Goal: Use online tool/utility: Use online tool/utility

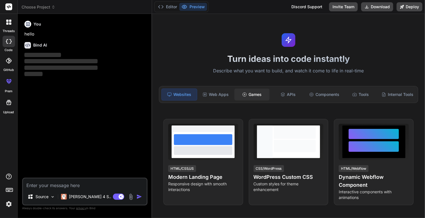
click at [253, 94] on div "Games" at bounding box center [251, 94] width 35 height 12
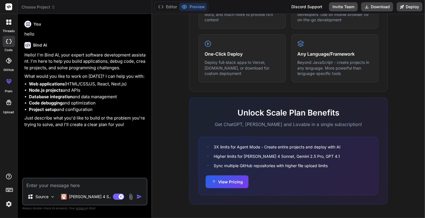
type textarea "x"
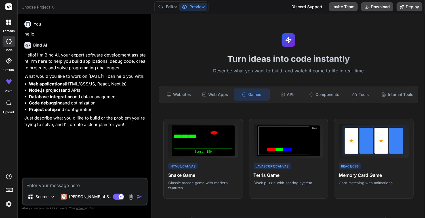
click at [59, 186] on textarea at bounding box center [85, 183] width 124 height 10
type textarea "j"
type textarea "x"
type textarea "jo"
type textarea "x"
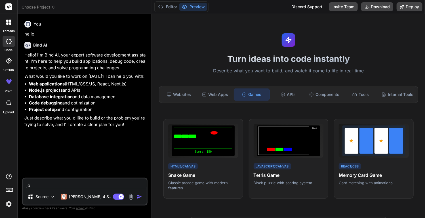
type textarea "jog"
type textarea "x"
type textarea "jogo"
type textarea "x"
type textarea "jogo"
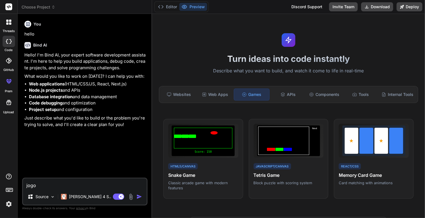
type textarea "x"
type textarea "jogo w"
type textarea "x"
type textarea "jogo we"
type textarea "x"
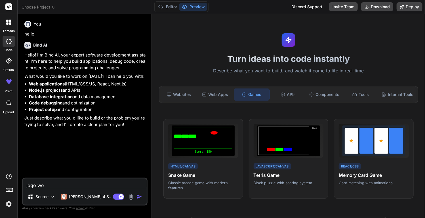
type textarea "jogo web"
type textarea "x"
type textarea "jogo web"
type textarea "x"
type textarea "jogo web d"
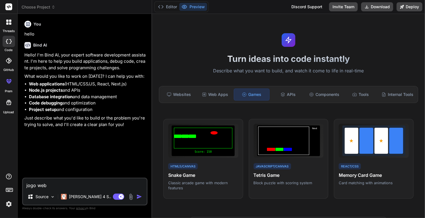
type textarea "x"
type textarea "jogo web de"
type textarea "x"
type textarea "jogo web de"
type textarea "x"
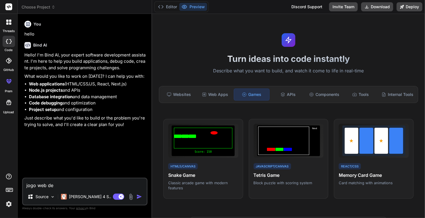
type textarea "jogo web de u"
type textarea "x"
type textarea "jogo web de um"
type textarea "x"
type textarea "jogo web de um"
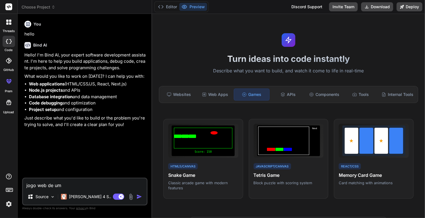
type textarea "x"
type textarea "jogo web de um g"
type textarea "x"
type textarea "jogo web de um ga"
type textarea "x"
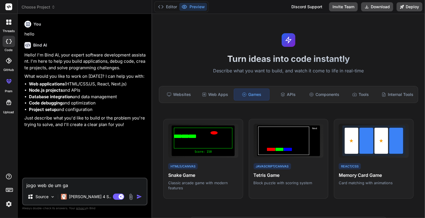
type textarea "jogo web de um gat"
type textarea "x"
type textarea "jogo web de um gato"
type textarea "x"
type textarea "jogo web de um gato"
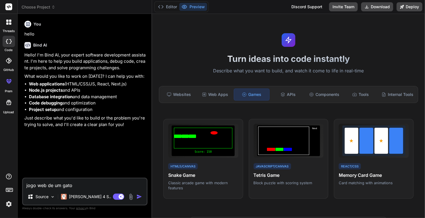
type textarea "x"
type textarea "jogo web de um gato p"
type textarea "x"
type textarea "jogo web de um gato pr"
type textarea "x"
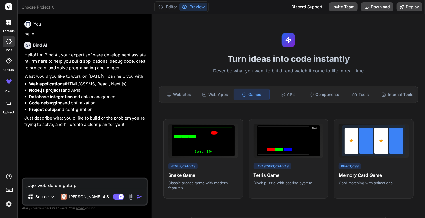
type textarea "jogo web de um gato pre"
type textarea "x"
type textarea "jogo web de um gato pret"
type textarea "x"
type textarea "jogo web de um gato preto"
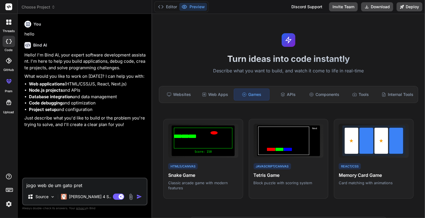
type textarea "x"
type textarea "jogo web de um gato preto"
type textarea "x"
type textarea "jogo web de um gato preto e"
type textarea "x"
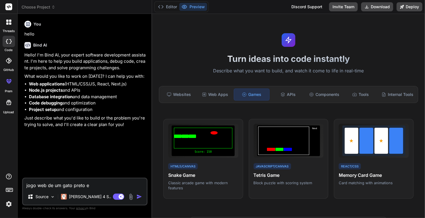
type textarea "jogo web de um gato preto e"
type textarea "x"
type textarea "jogo web de um gato preto e b"
type textarea "x"
type textarea "jogo web de um gato preto e br"
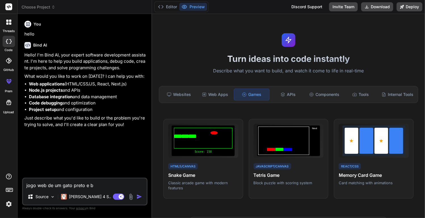
type textarea "x"
type textarea "jogo web de um gato preto e bra"
type textarea "x"
type textarea "jogo web de um gato preto e bran"
type textarea "x"
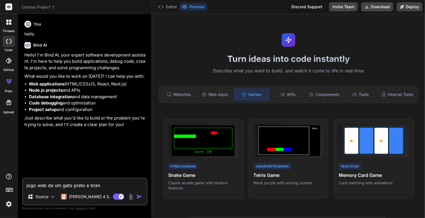
type textarea "jogo web de um gato preto e branc"
type textarea "x"
type textarea "jogo web de um gato preto e branco"
type textarea "x"
type textarea "jogo web de um gato preto e branco"
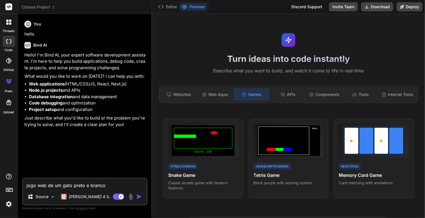
type textarea "x"
type textarea "jogo web de um gato preto e branco a"
type textarea "x"
type textarea "jogo web de um gato preto e branco a"
type textarea "x"
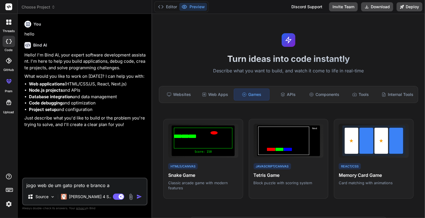
type textarea "jogo web de um gato preto e branco a f"
type textarea "x"
type textarea "jogo web de um gato preto e branco a fu"
type textarea "x"
type textarea "jogo web de um gato preto e branco a fug"
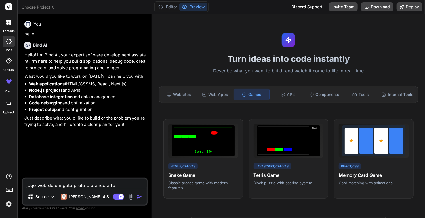
type textarea "x"
type textarea "jogo web de um gato preto e branco a fugi"
type textarea "x"
type textarea "jogo web de um gato preto e branco a fugir"
type textarea "x"
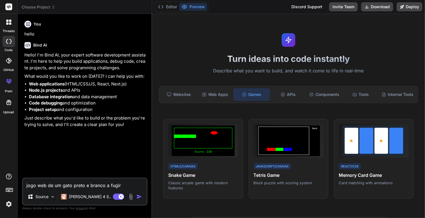
type textarea "jogo web de um gato preto e branco a fugir"
type textarea "x"
type textarea "jogo web de um gato preto e branco a fugir d"
type textarea "x"
type textarea "jogo web de um gato preto e branco a fugir do"
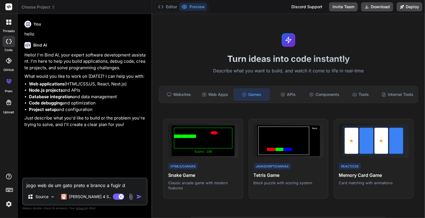
type textarea "x"
type textarea "jogo web de um gato preto e branco a fugir dos"
type textarea "x"
type textarea "jogo web de um gato preto e branco a fugir dos"
type textarea "x"
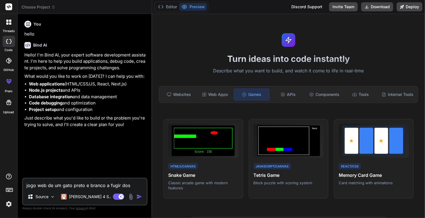
type textarea "jogo web de um gato preto e branco a fugir dos e"
type textarea "x"
type textarea "jogo web de um gato preto e branco a fugir dos ex"
type textarea "x"
type textarea "jogo web de um gato preto e branco a fugir dos ext"
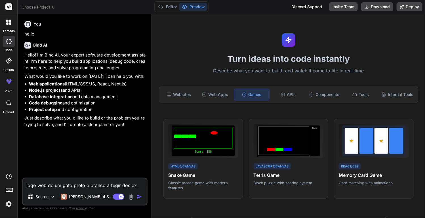
type textarea "x"
type textarea "jogo web de um gato preto e branco a fugir dos extr"
type textarea "x"
type textarea "jogo web de um gato preto e branco a fugir dos extra"
type textarea "x"
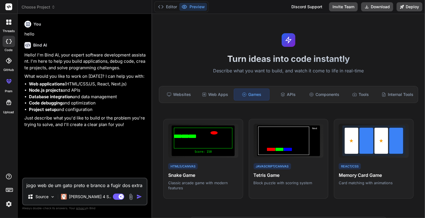
type textarea "jogo web de um gato preto e branco a fugir dos extrat"
type textarea "x"
type textarea "jogo web de um gato preto e branco a fugir dos extrate"
type textarea "x"
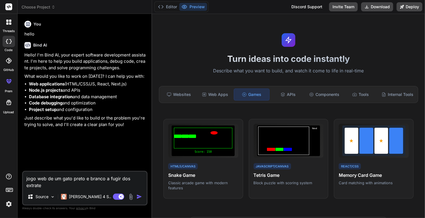
type textarea "jogo web de um gato preto e branco a fugir dos extrater"
type textarea "x"
type textarea "jogo web de um gato preto e branco a fugir dos extraterr"
type textarea "x"
type textarea "jogo web de um gato preto e branco a fugir dos extraterre"
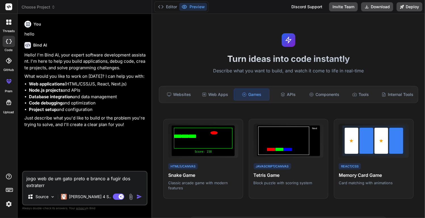
type textarea "x"
type textarea "jogo web de um gato preto e branco a fugir dos extraterres"
type textarea "x"
type textarea "jogo web de um gato preto e branco a fugir dos extraterrest"
type textarea "x"
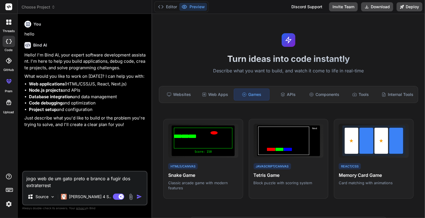
type textarea "jogo web de um gato preto e branco a fugir dos extraterreste"
type textarea "x"
type textarea "jogo web de um gato preto e branco a fugir dos extraterrestes"
type textarea "x"
type textarea "jogo web de um gato preto e branco a fugir dos extraterrestes"
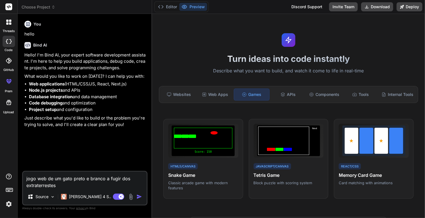
type textarea "x"
type textarea "jogo web de um gato preto e branco a fugir dos extraterrestes q"
type textarea "x"
type textarea "jogo web de um gato preto e branco a fugir dos extraterrestes qu"
type textarea "x"
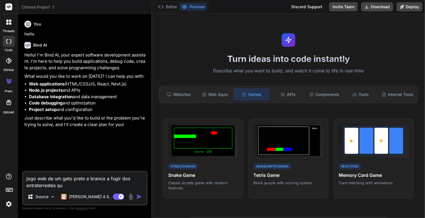
type textarea "jogo web de um gato preto e branco a fugir dos extraterrestes que"
type textarea "x"
type textarea "jogo web de um gato preto e branco a fugir dos extraterrestes qu"
type textarea "x"
type textarea "jogo web de um gato preto e branco a fugir dos extraterrestes q"
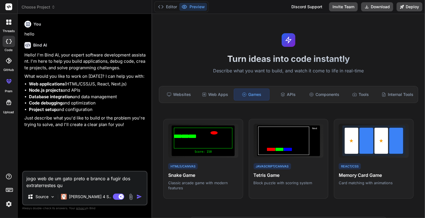
type textarea "x"
type textarea "jogo web de um gato preto e branco a fugir dos extraterrestes"
type textarea "x"
type textarea "jogo web de um gato preto e branco a fugir dos extraterrestes q"
type textarea "x"
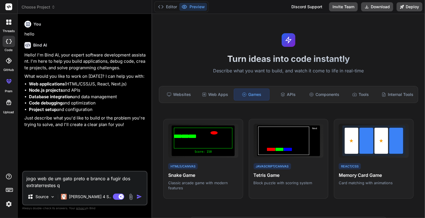
type textarea "jogo web de um gato preto e branco a fugir dos extraterrestes qu"
type textarea "x"
type textarea "jogo web de um gato preto e branco a fugir dos extraterrestes que"
type textarea "x"
type textarea "jogo web de um gato preto e branco a fugir dos extraterrestes que"
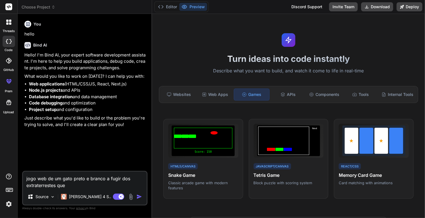
type textarea "x"
type textarea "jogo web de um gato preto e branco a fugir dos extraterrestes que e"
type textarea "x"
type textarea "jogo web de um gato preto e branco a fugir dos extraterrestes que es"
type textarea "x"
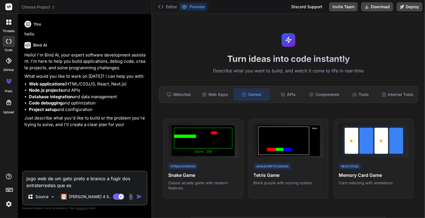
type textarea "jogo web de um gato preto e branco a fugir dos extraterrestes que est"
type textarea "x"
type textarea "jogo web de um gato preto e branco a fugir dos extraterrestes que estã"
type textarea "x"
type textarea "jogo web de um gato preto e branco a fugir dos extraterrestes que estão"
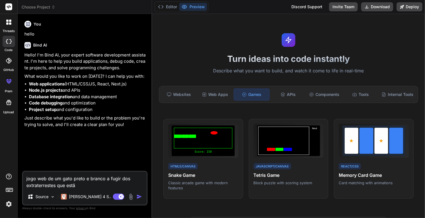
type textarea "x"
type textarea "jogo web de um gato preto e branco a fugir dos extraterrestes que estão"
type textarea "x"
type textarea "jogo web de um gato preto e branco a fugir dos extraterrestes que estão a"
type textarea "x"
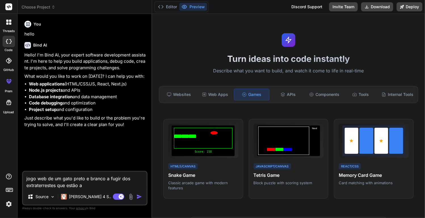
type textarea "jogo web de um gato preto e branco a fugir dos extraterrestes que estão a"
type textarea "x"
type textarea "jogo web de um gato preto e branco a fugir dos extraterrestes que estão a l"
type textarea "x"
type textarea "jogo web de um gato preto e branco a fugir dos extraterrestes que estão a la"
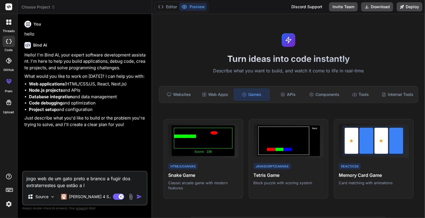
type textarea "x"
type textarea "jogo web de um gato preto e branco a fugir dos extraterrestes que estão a lar"
type textarea "x"
type textarea "jogo web de um gato preto e branco a fugir dos extraterrestes que estão a larg"
type textarea "x"
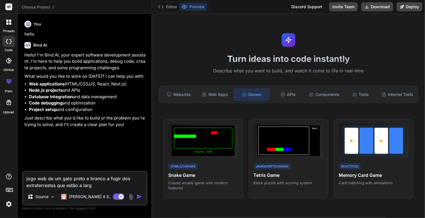
type textarea "jogo web de um gato preto e branco a fugir dos extraterrestes que estão a larga"
type textarea "x"
type textarea "jogo web de um gato preto e branco a fugir dos extraterrestes que estão a largar"
type textarea "x"
type textarea "jogo web de um gato preto e branco a fugir dos extraterrestes que estão a largar"
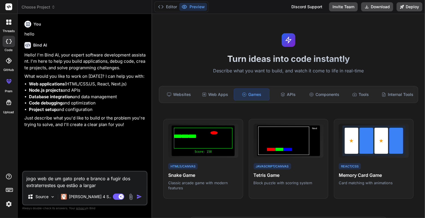
type textarea "x"
type textarea "jogo web de um gato preto e branco a fugir dos extraterrestes que estão a larga…"
type textarea "x"
type textarea "jogo web de um gato preto e branco a fugir dos extraterrestes que estão a larga…"
type textarea "x"
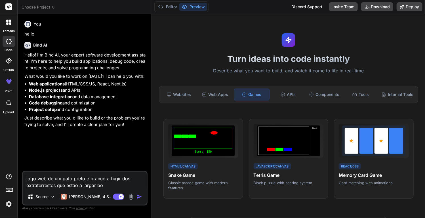
type textarea "jogo web de um gato preto e branco a fugir dos extraterrestes que estão a larga…"
type textarea "x"
type textarea "jogo web de um gato preto e branco a fugir dos extraterrestes que estão a larga…"
type textarea "x"
type textarea "jogo web de um gato preto e branco a fugir dos extraterrestes que estão a larga…"
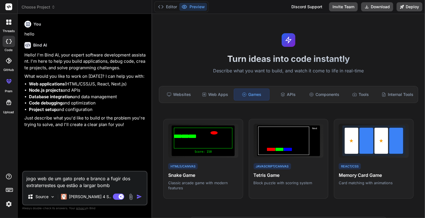
type textarea "x"
type textarea "jogo web de um gato preto e branco a fugir dos extraterrestes que estão a larga…"
type textarea "x"
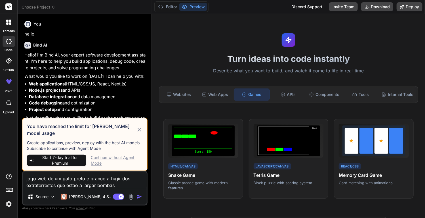
type textarea "jogo web de um gato preto e branco a fugir dos extraterrestes que estão a larga…"
click at [99, 159] on div "Continue without Agent Mode" at bounding box center [117, 160] width 52 height 11
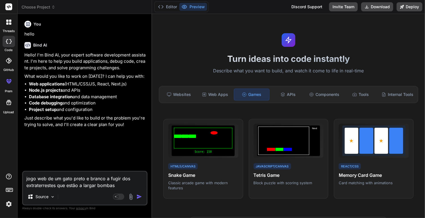
click at [138, 196] on img "button" at bounding box center [139, 197] width 6 height 6
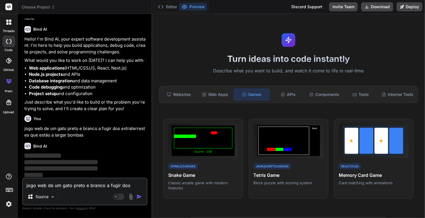
scroll to position [16, 0]
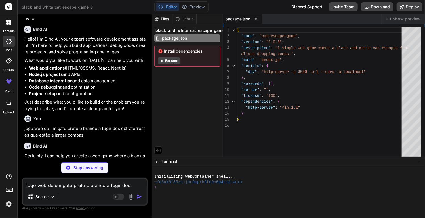
type textarea "x"
type textarea "</html>"
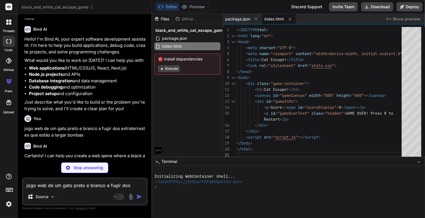
type textarea "x"
type textarea "font-size: 1.5em; margin-top: 10px; } .hidden { display: none; }"
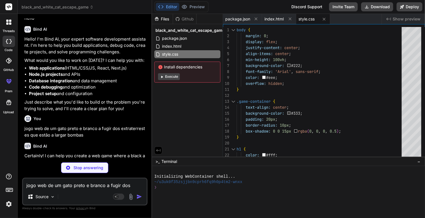
type textarea "x"
type textarea "// Start the game initGame(); requestAnimationFrame(gameLoop);"
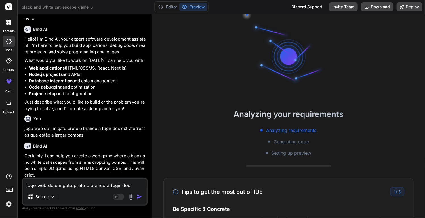
scroll to position [43, 0]
type textarea "x"
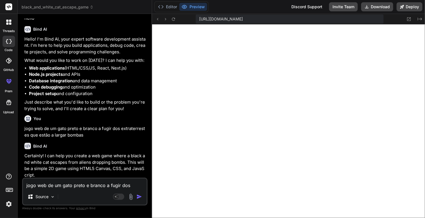
scroll to position [261, 0]
click at [201, 6] on button "Preview" at bounding box center [193, 7] width 28 height 8
click at [195, 7] on button "Preview" at bounding box center [193, 7] width 28 height 8
click at [185, 6] on circle at bounding box center [184, 6] width 1 height 1
click at [195, 6] on button "Preview" at bounding box center [193, 7] width 28 height 8
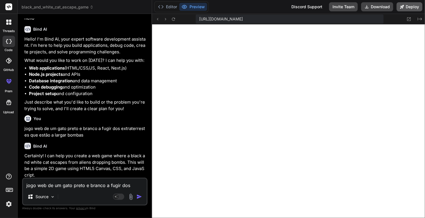
click at [400, 5] on icon at bounding box center [402, 7] width 4 height 4
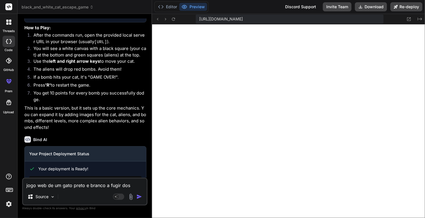
type textarea "x"
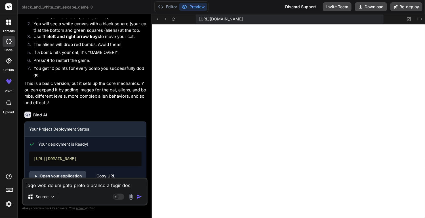
scroll to position [385, 0]
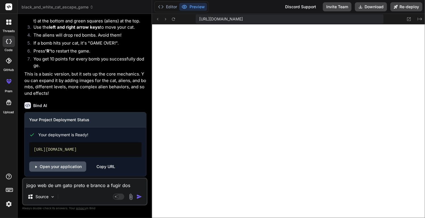
click at [66, 162] on link "Open your application" at bounding box center [57, 166] width 57 height 10
